Goal: Task Accomplishment & Management: Complete application form

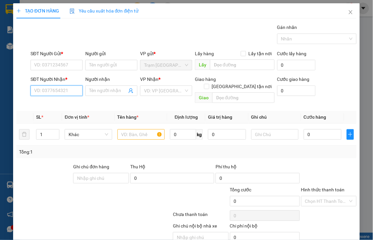
click at [37, 92] on input "SĐT Người Nhận *" at bounding box center [57, 90] width 52 height 11
click at [68, 90] on input "0974646186" at bounding box center [57, 90] width 52 height 11
type input "0974646186"
drag, startPoint x: 90, startPoint y: 90, endPoint x: 96, endPoint y: 87, distance: 6.3
click at [90, 90] on input "Người nhận" at bounding box center [108, 90] width 38 height 7
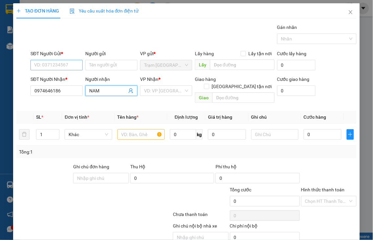
type input "NAM"
click at [54, 61] on input "SĐT Người Gửi *" at bounding box center [57, 65] width 52 height 11
type input "0898922526"
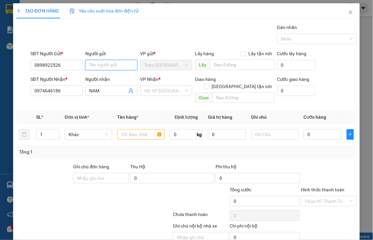
click at [105, 67] on input "Người gửi" at bounding box center [111, 65] width 52 height 11
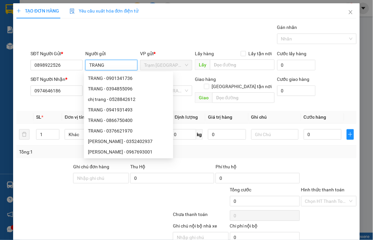
type input "TRANG"
drag, startPoint x: 61, startPoint y: 168, endPoint x: 62, endPoint y: 156, distance: 12.9
click at [61, 168] on div at bounding box center [44, 174] width 57 height 23
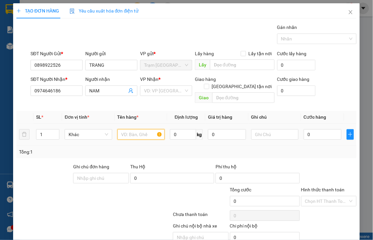
click at [130, 129] on input "text" at bounding box center [141, 134] width 47 height 11
type input "1 XỐP"
click at [146, 87] on input "search" at bounding box center [164, 91] width 40 height 10
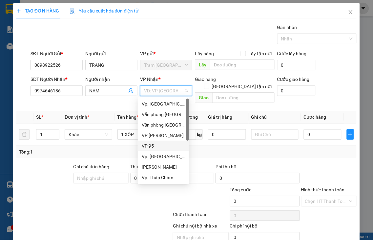
click at [150, 144] on div "VP 95" at bounding box center [163, 145] width 43 height 7
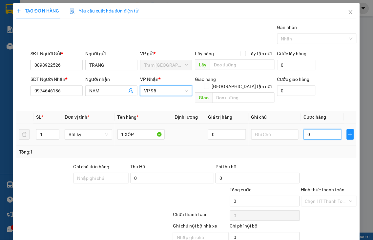
click at [315, 129] on input "0" at bounding box center [323, 134] width 38 height 11
type input "6"
type input "60"
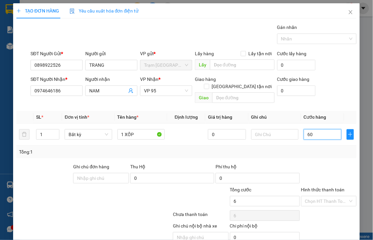
type input "60"
click at [315, 187] on label "Hình thức thanh toán" at bounding box center [323, 189] width 44 height 5
click at [315, 196] on input "Hình thức thanh toán" at bounding box center [326, 201] width 43 height 10
type input "60.000"
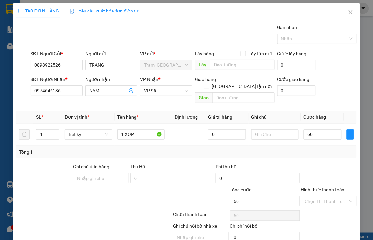
type input "60.000"
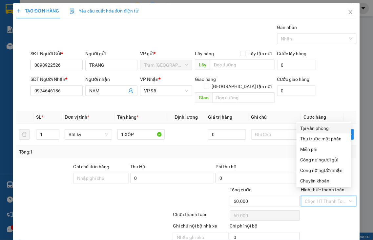
click at [305, 131] on div "Tại văn phòng" at bounding box center [324, 127] width 47 height 7
type input "0"
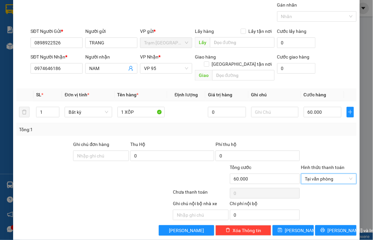
scroll to position [24, 0]
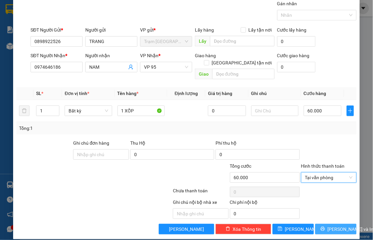
click at [323, 224] on button "Lưu và In" at bounding box center [336, 229] width 41 height 11
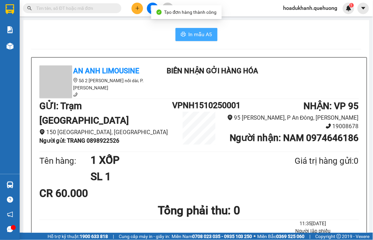
click at [189, 38] on span "In mẫu A5" at bounding box center [201, 34] width 24 height 8
click at [184, 35] on button "In mẫu A5" at bounding box center [197, 34] width 42 height 13
